Goal: Browse casually: Explore the website without a specific task or goal

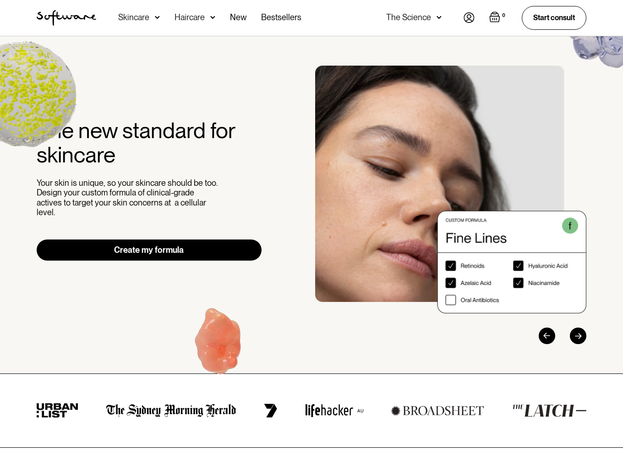
click at [161, 21] on div "Acne Ageing Pigmentation Everyday care Hair Loss Learn Skincare Custom Formulas…" at bounding box center [209, 18] width 183 height 36
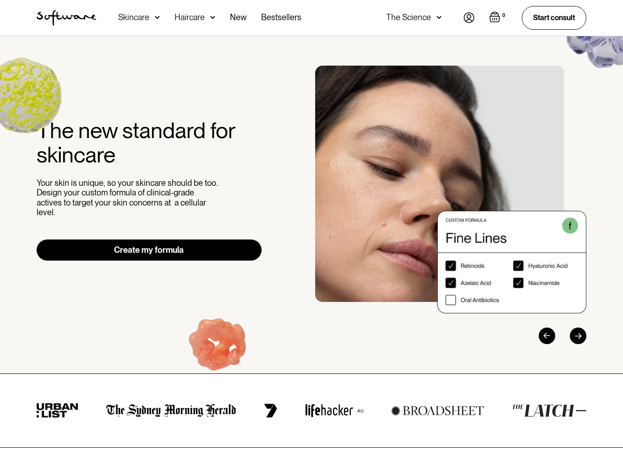
click at [156, 17] on img at bounding box center [157, 17] width 5 height 9
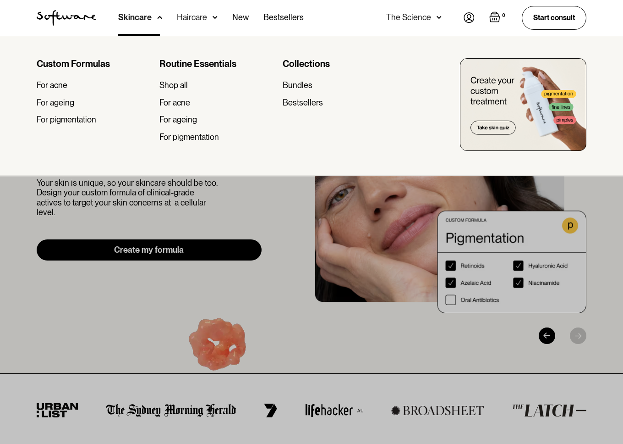
click at [221, 285] on div at bounding box center [311, 258] width 623 height 444
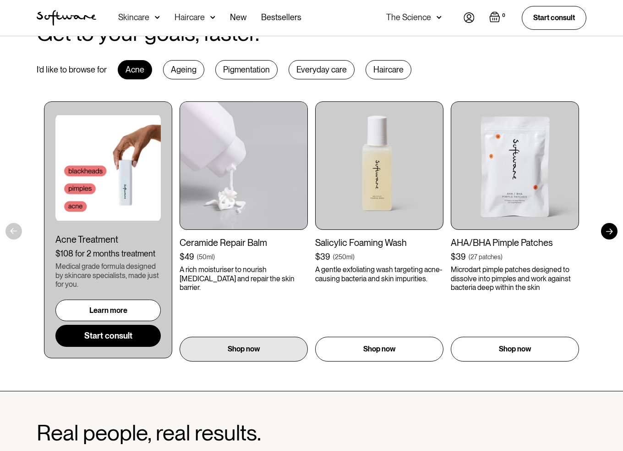
scroll to position [458, 0]
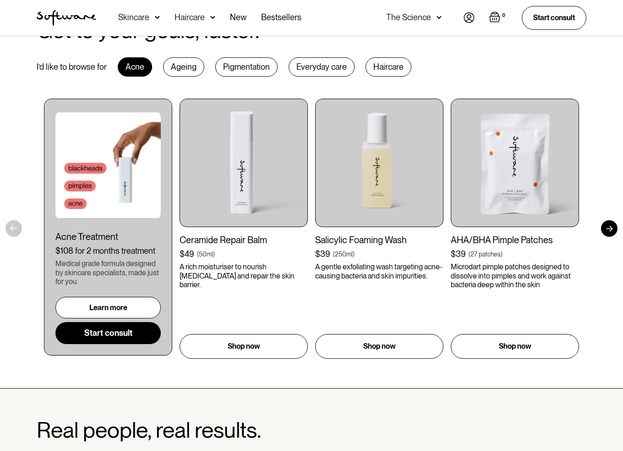
click at [387, 66] on div "Haircare" at bounding box center [389, 66] width 46 height 19
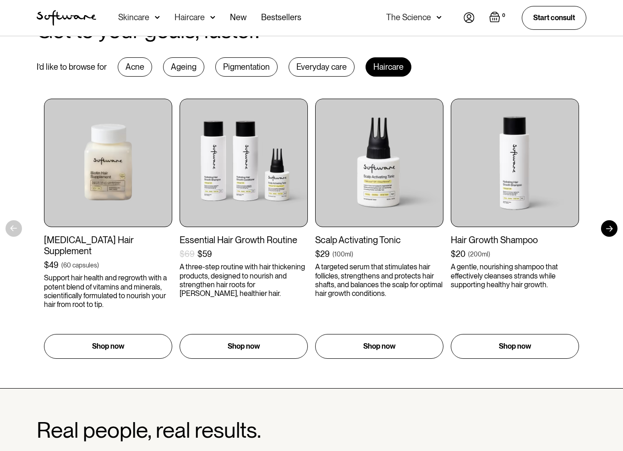
click at [313, 69] on div "Everyday care" at bounding box center [322, 66] width 66 height 19
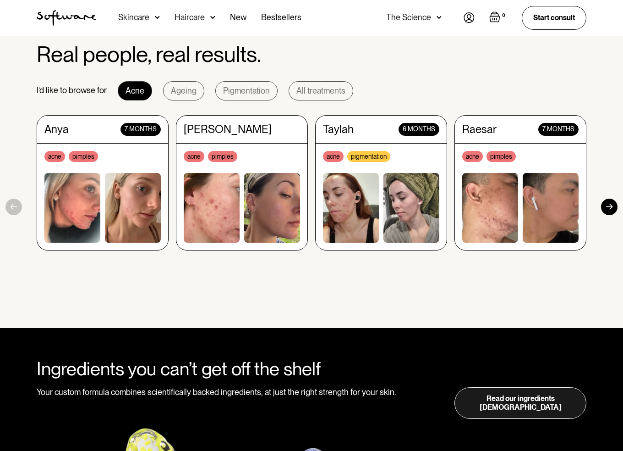
scroll to position [840, 0]
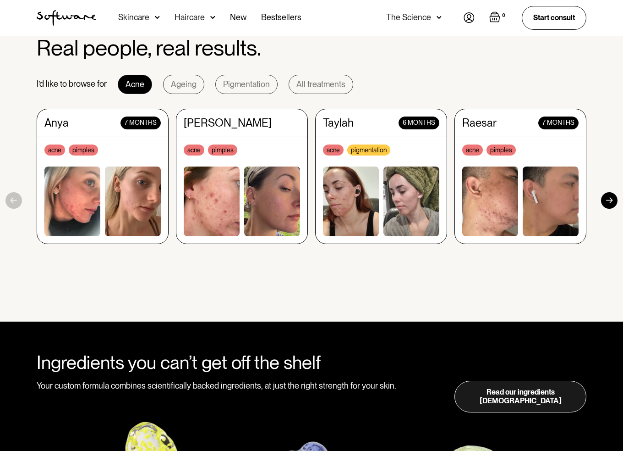
click at [609, 196] on div at bounding box center [609, 200] width 17 height 17
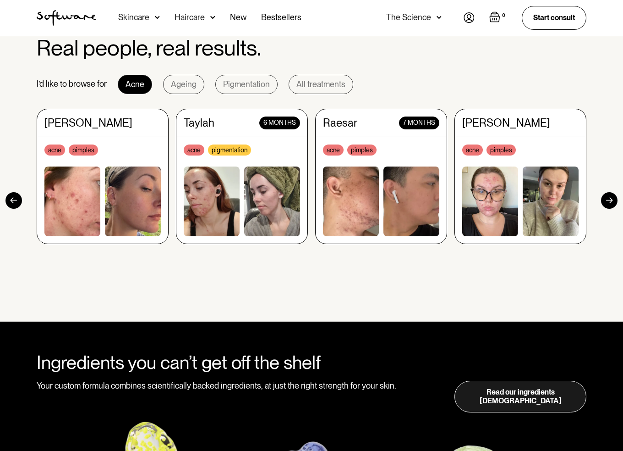
click at [609, 194] on div at bounding box center [609, 200] width 17 height 17
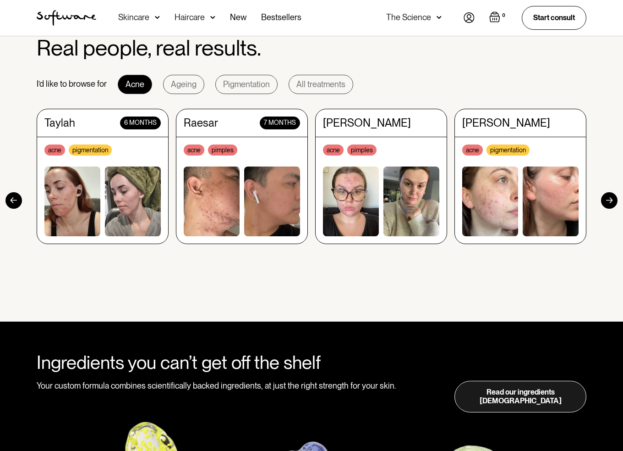
click at [609, 194] on div at bounding box center [609, 200] width 17 height 17
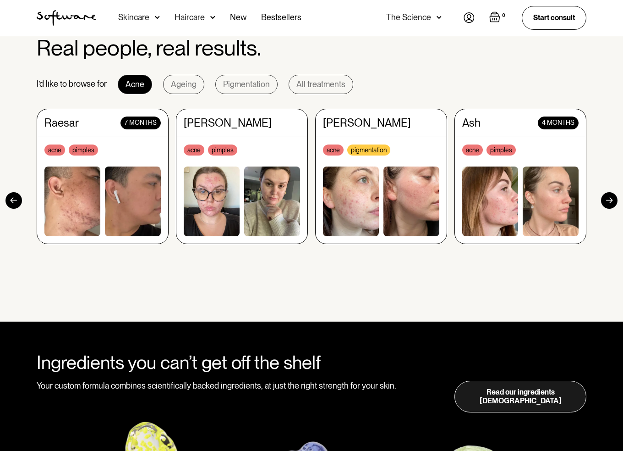
click at [609, 194] on div at bounding box center [609, 200] width 17 height 17
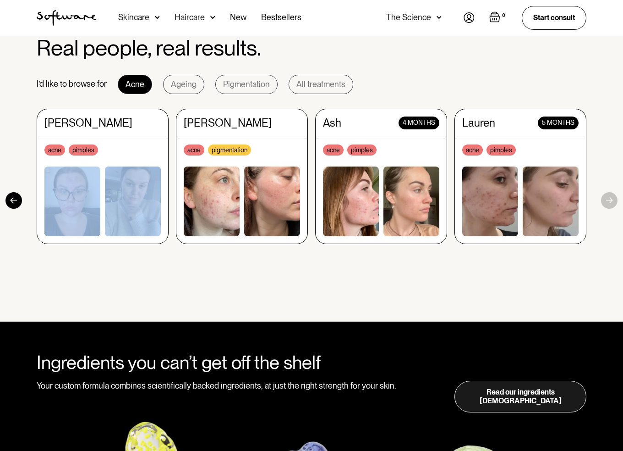
click at [609, 194] on section "Real people, real results. I’d like to browse for Acne Ageing Pigmentation All …" at bounding box center [311, 163] width 623 height 315
